Goal: Transaction & Acquisition: Purchase product/service

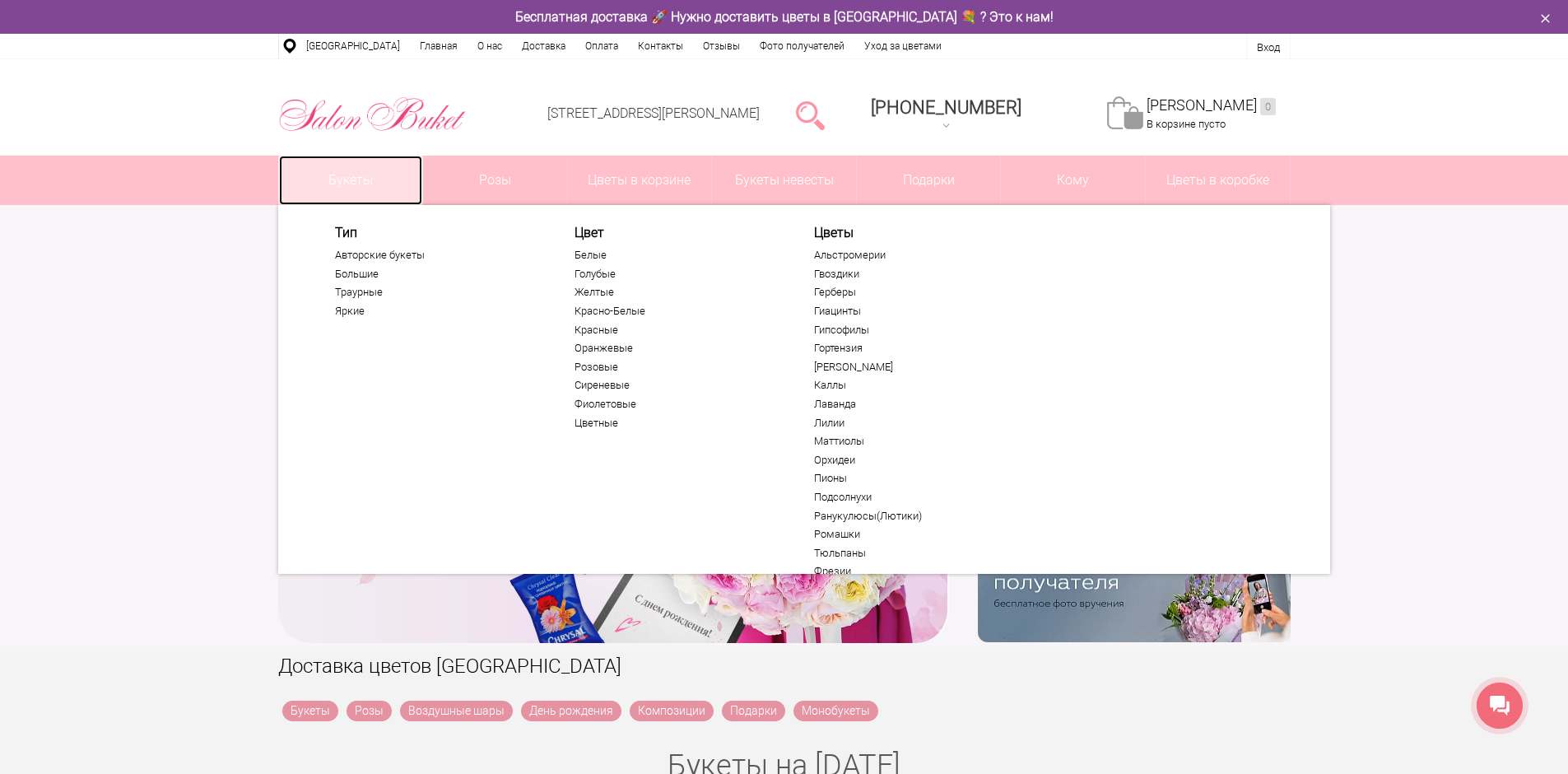
click at [346, 191] on link "Букеты" at bounding box center [351, 180] width 144 height 49
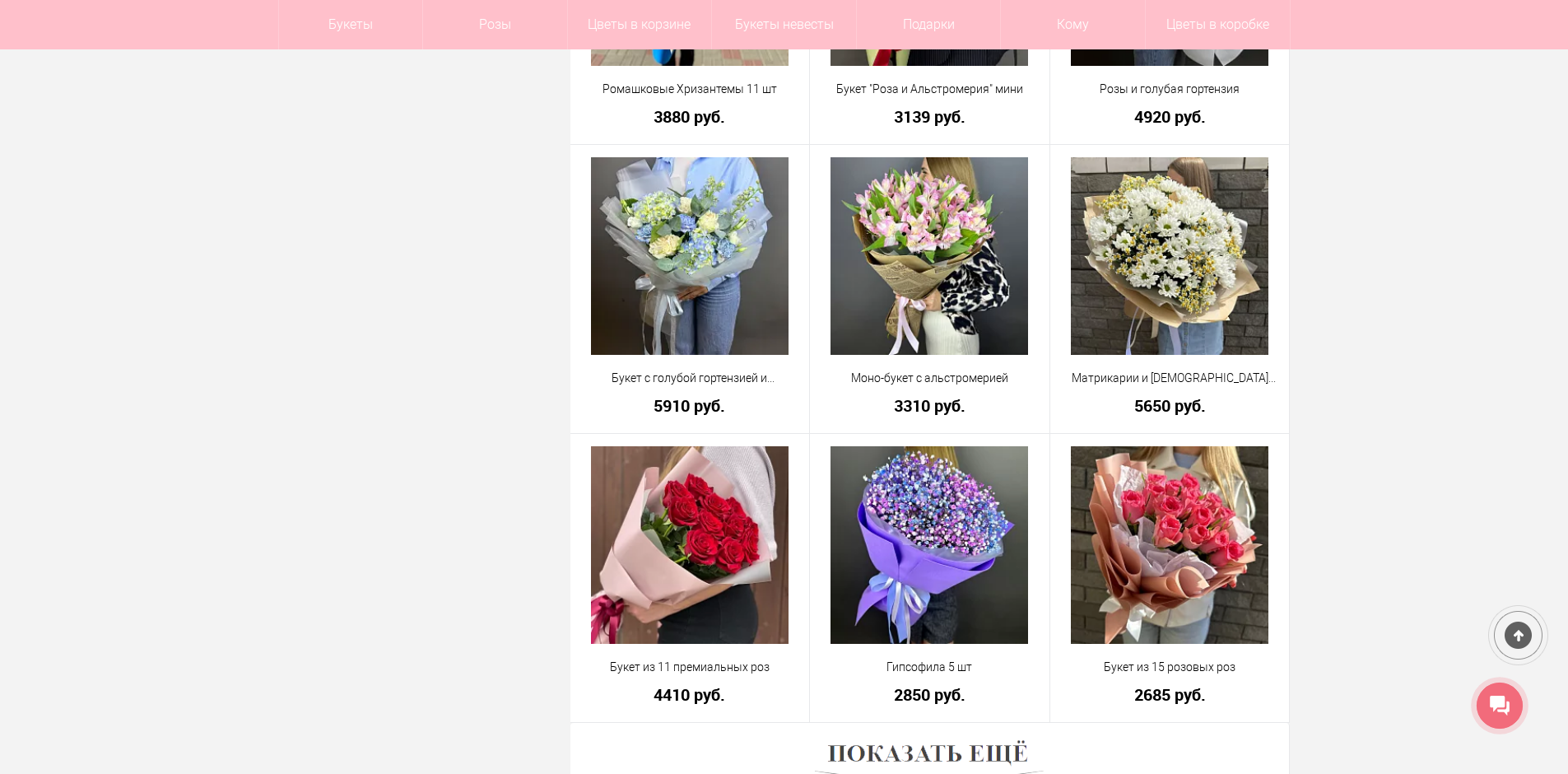
scroll to position [4611, 0]
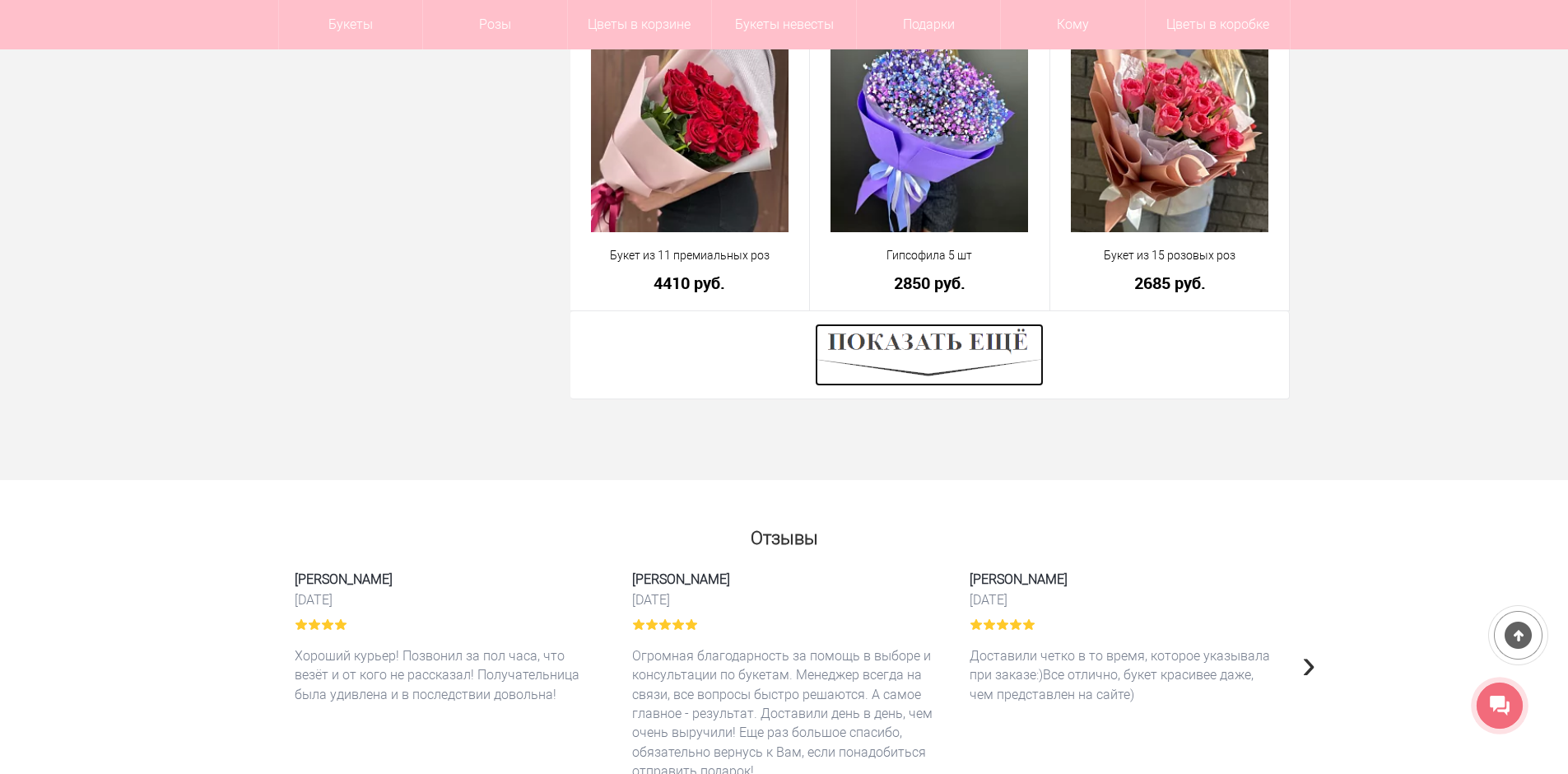
click at [1002, 348] on img at bounding box center [930, 354] width 229 height 62
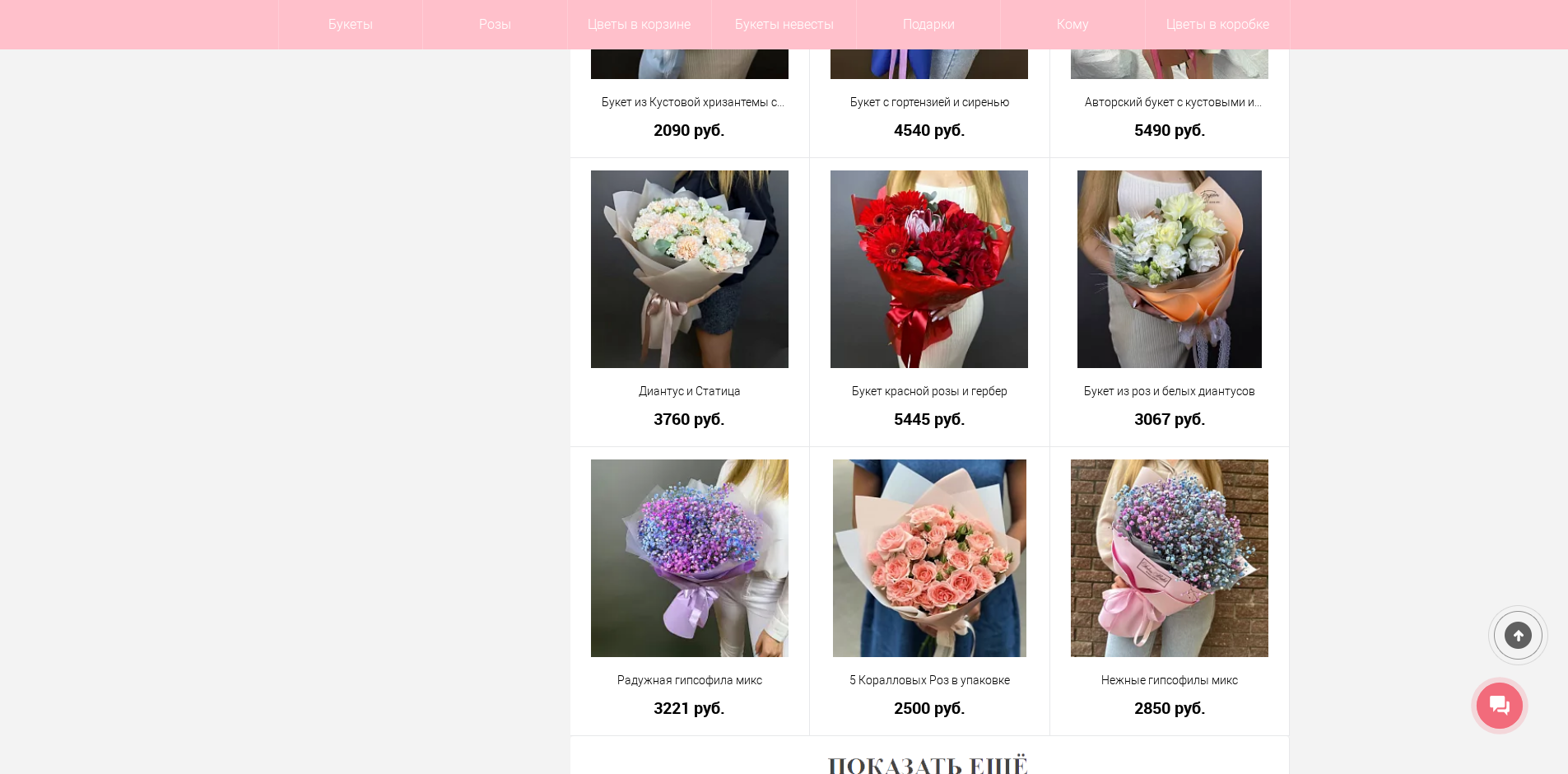
scroll to position [9058, 0]
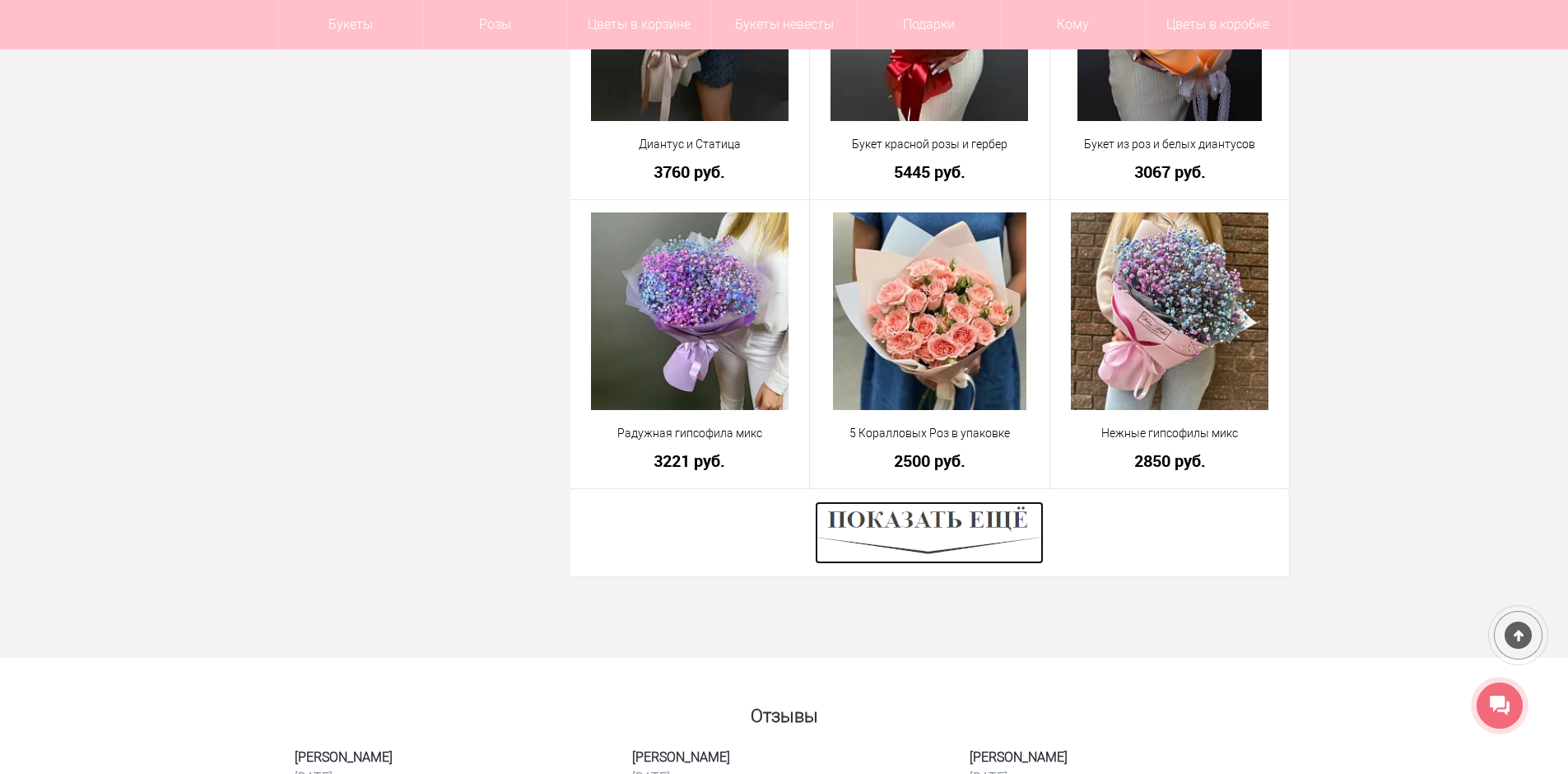
click at [989, 540] on img at bounding box center [930, 532] width 229 height 62
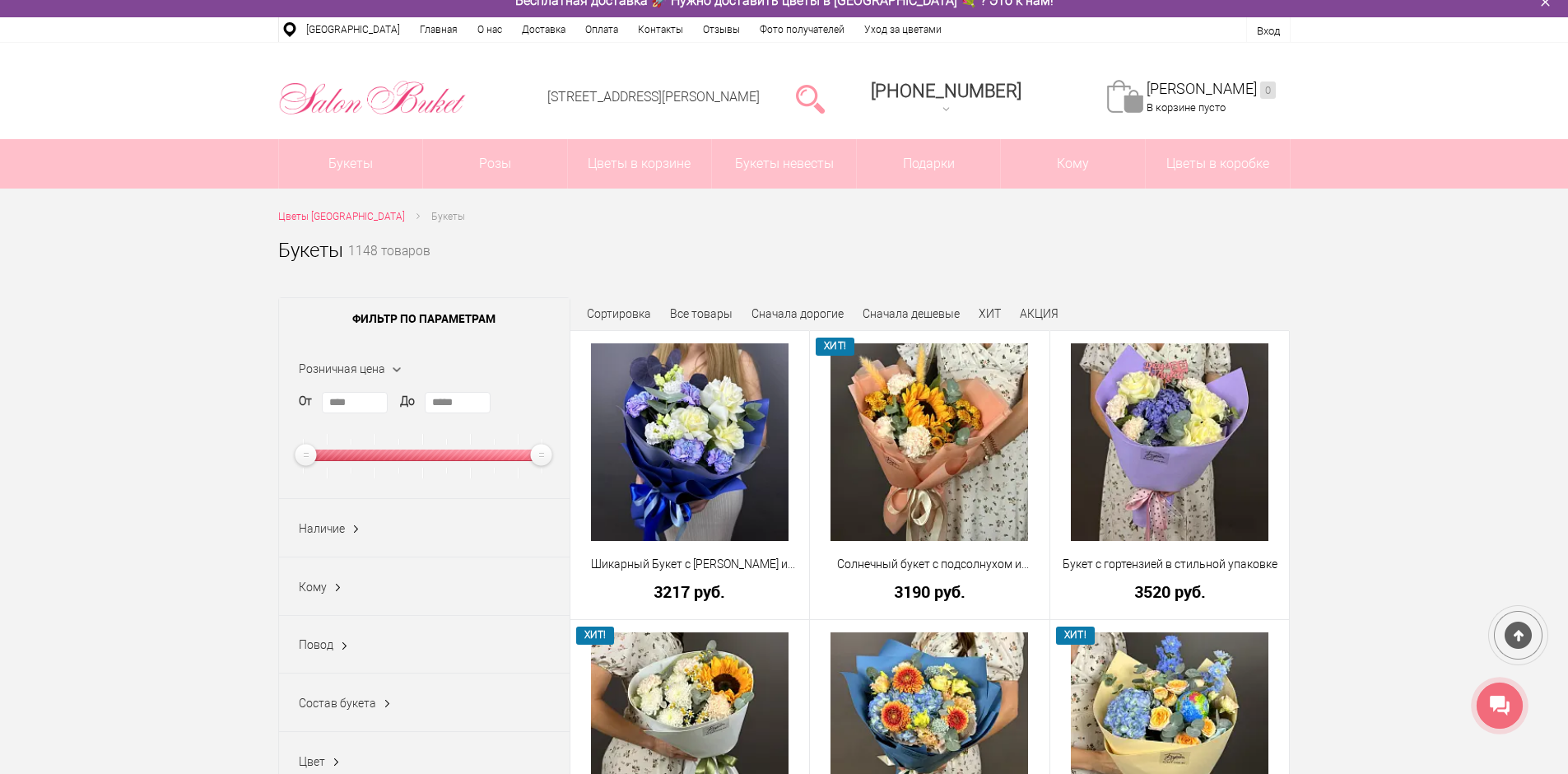
scroll to position [0, 0]
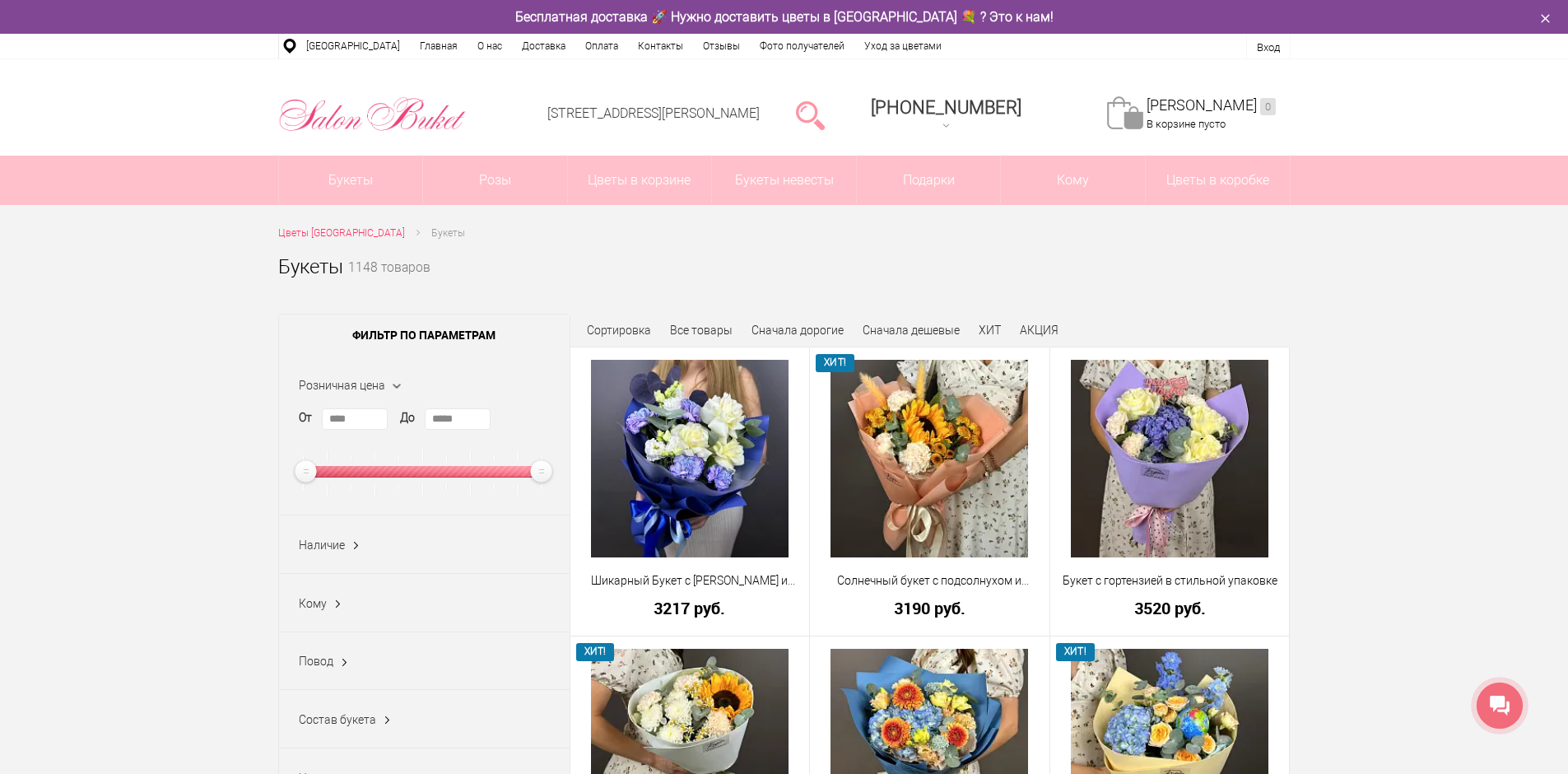
click at [817, 110] on div at bounding box center [810, 114] width 41 height 33
click at [825, 115] on link at bounding box center [809, 114] width 29 height 33
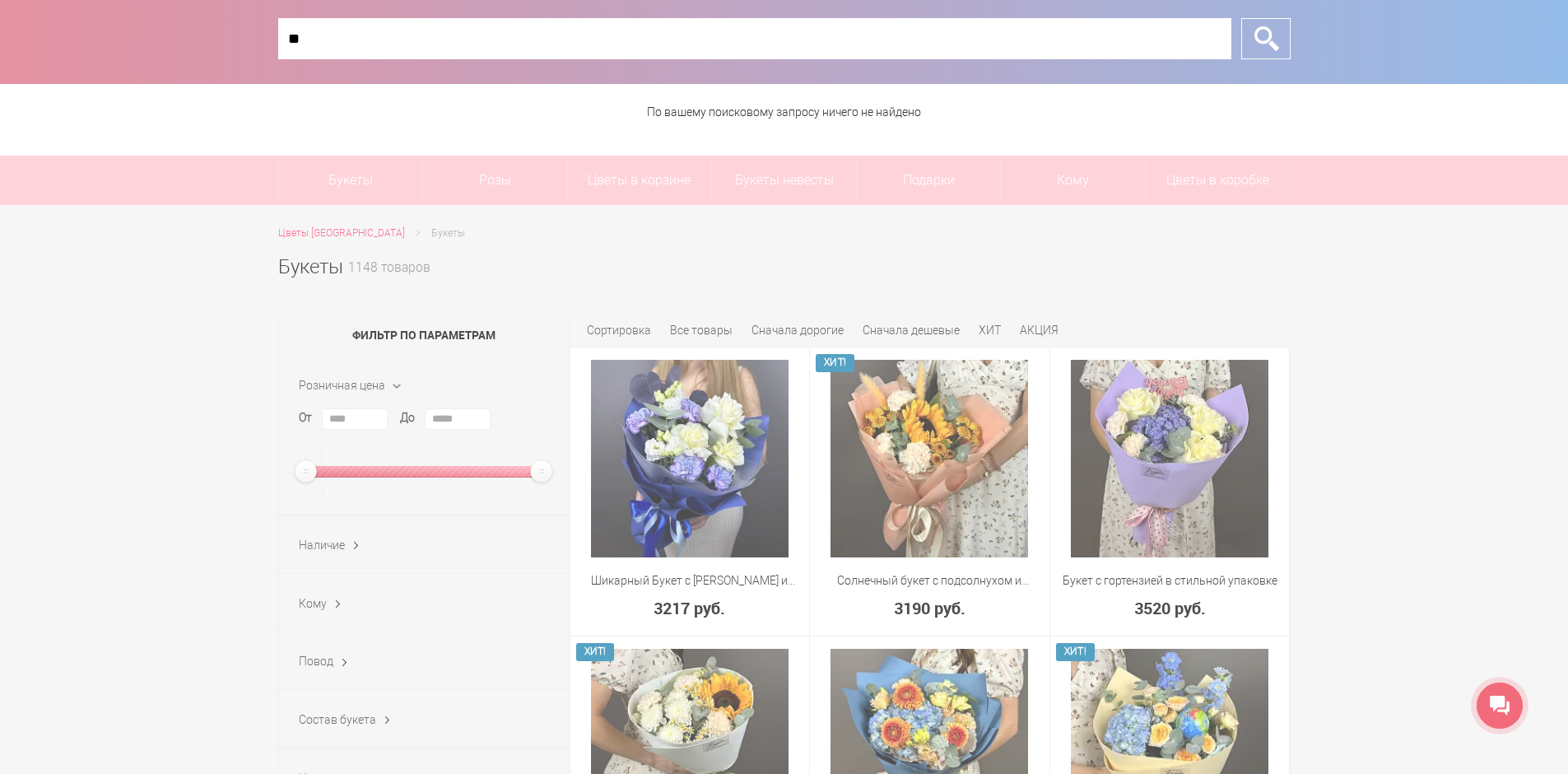
type input "*"
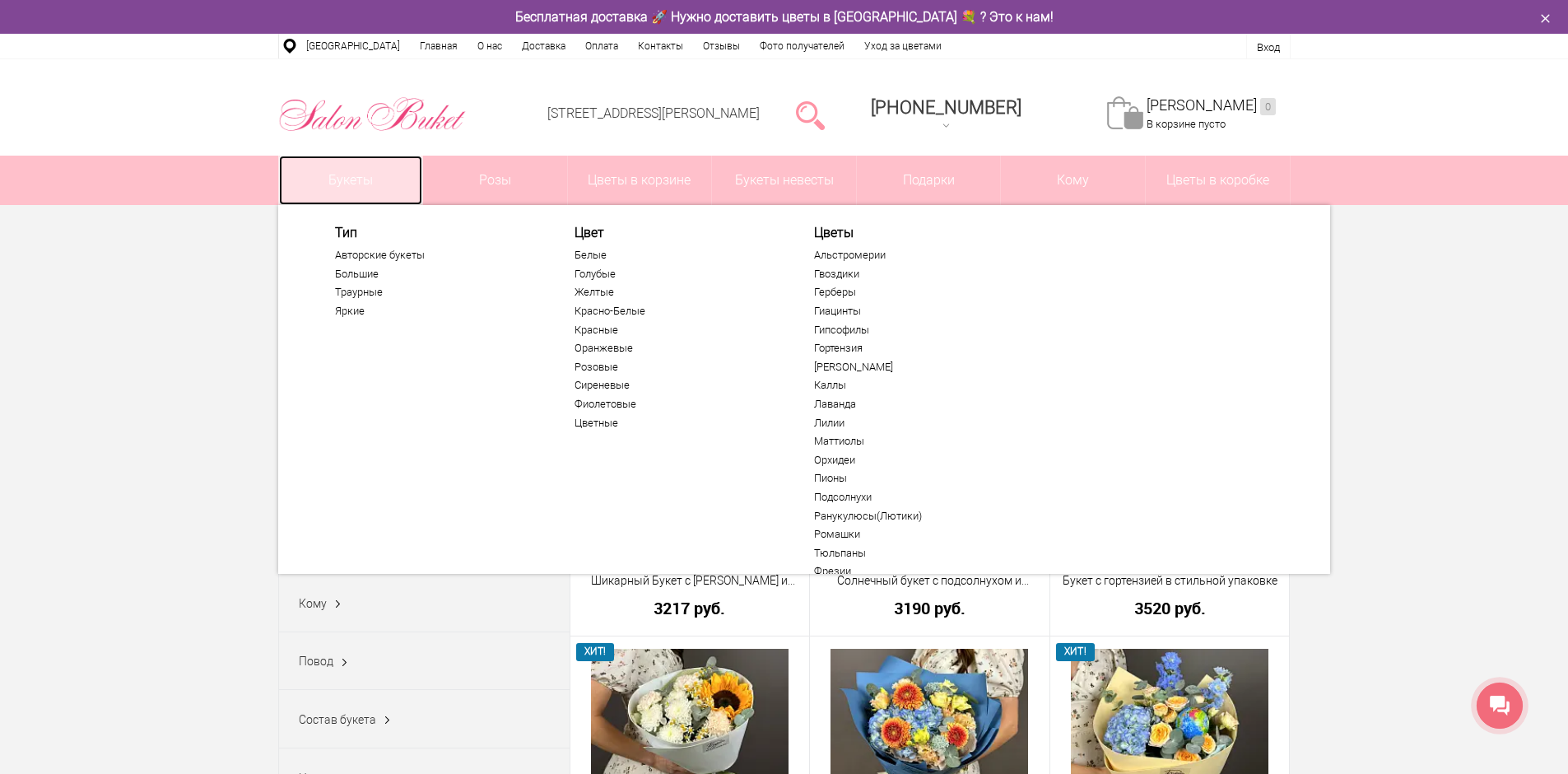
click at [402, 187] on link "Букеты" at bounding box center [351, 180] width 144 height 49
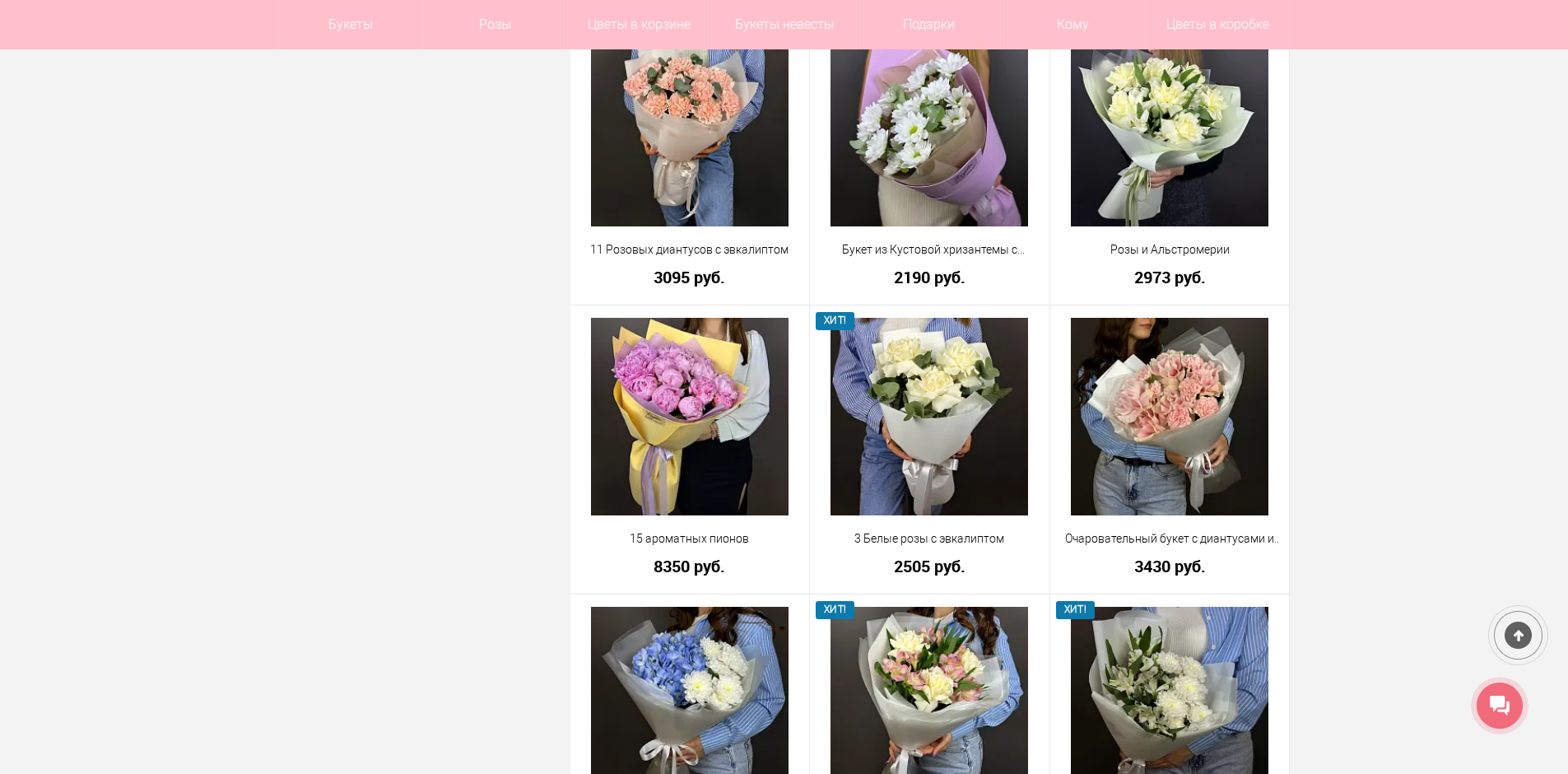
scroll to position [2305, 0]
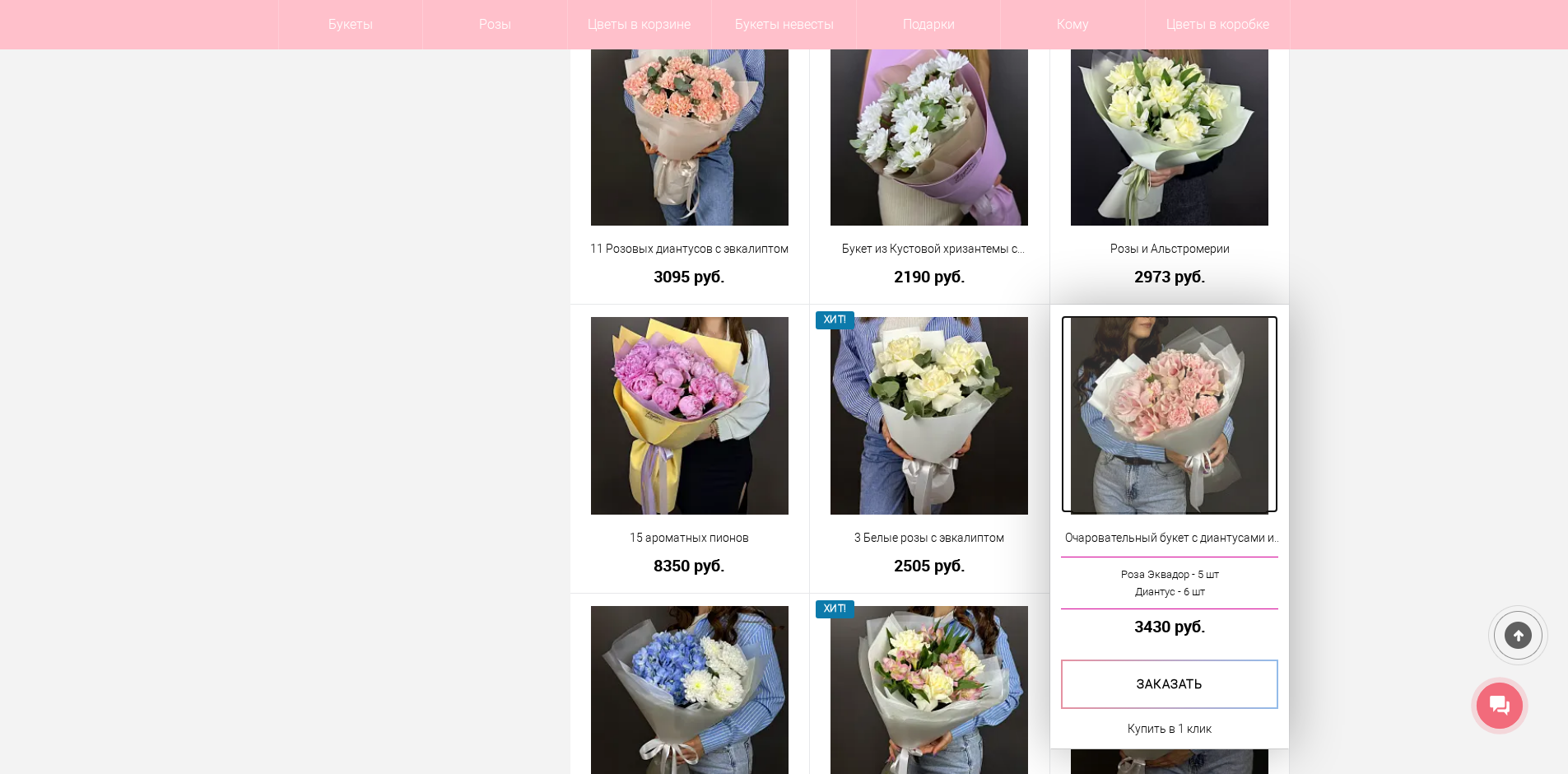
click at [1218, 428] on img at bounding box center [1170, 416] width 198 height 198
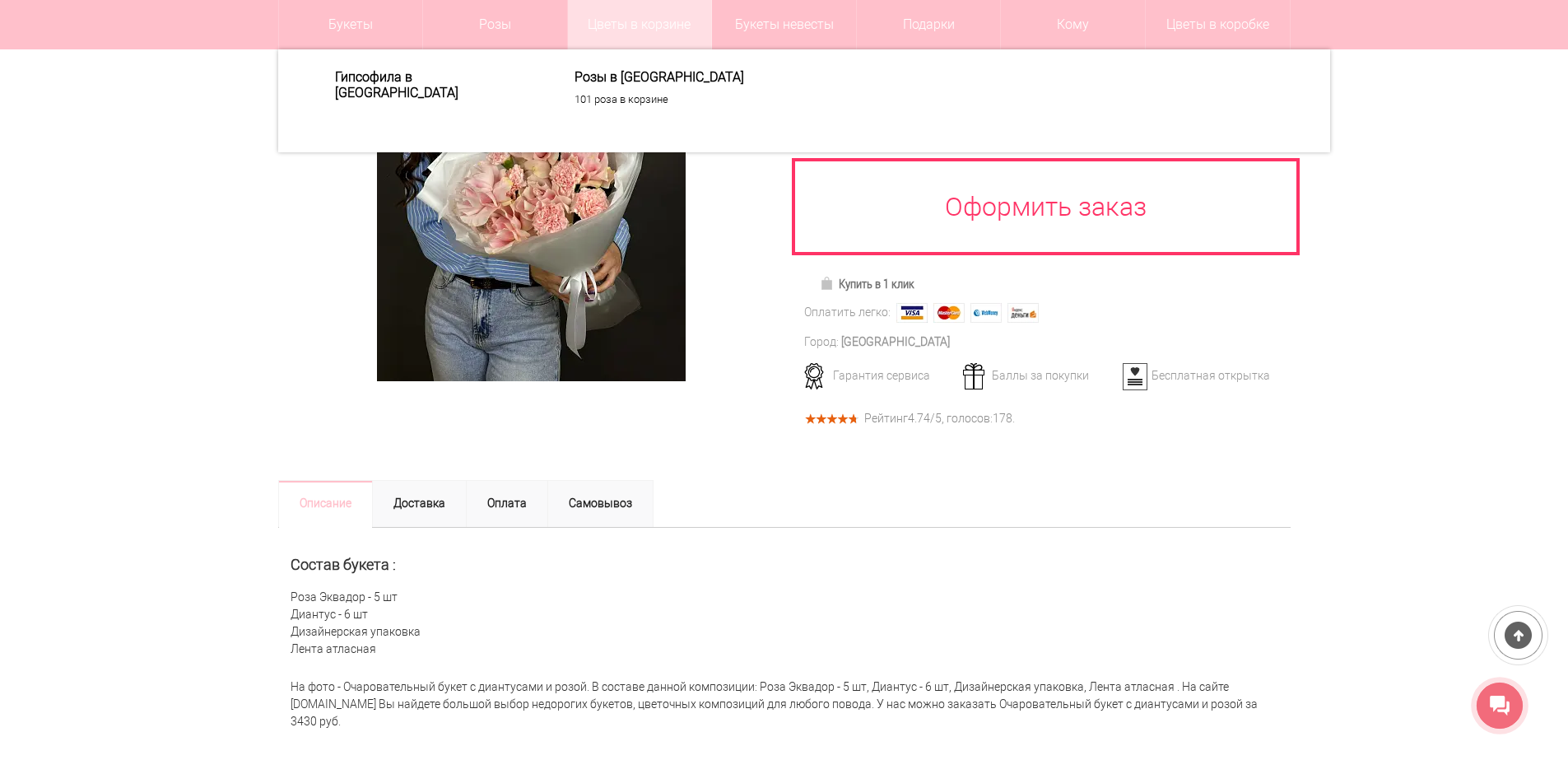
scroll to position [165, 0]
